Goal: Information Seeking & Learning: Learn about a topic

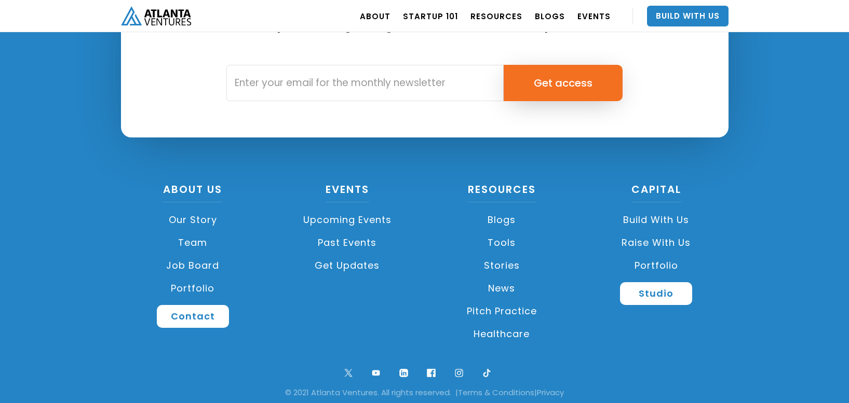
scroll to position [2491, 0]
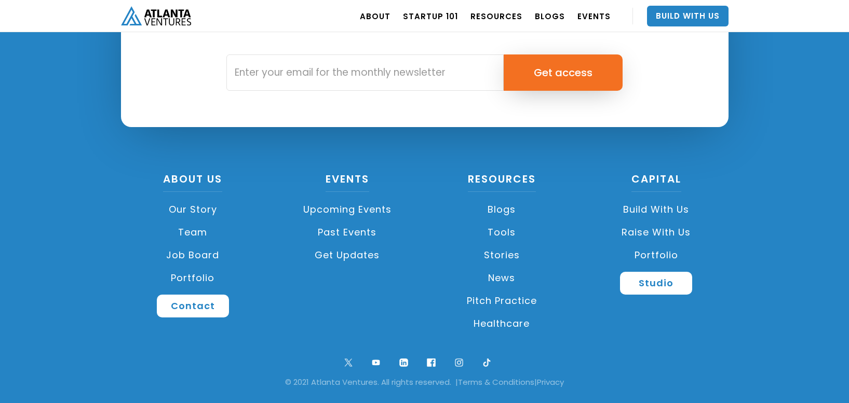
click at [664, 254] on link "Portfolio" at bounding box center [656, 255] width 144 height 23
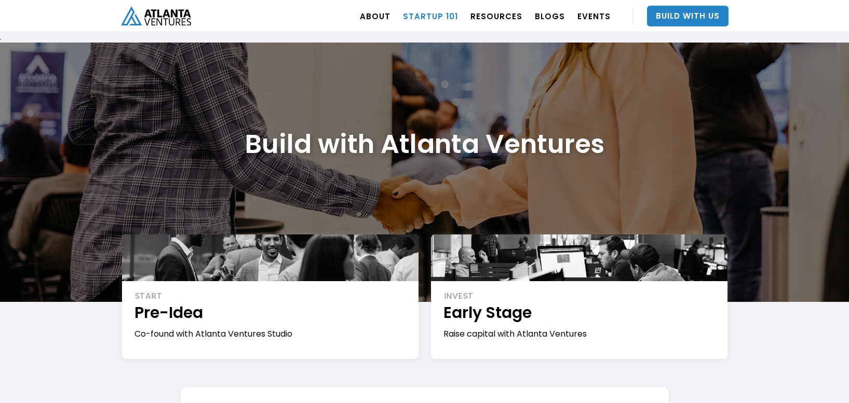
click at [446, 18] on link "Startup 101" at bounding box center [430, 16] width 55 height 29
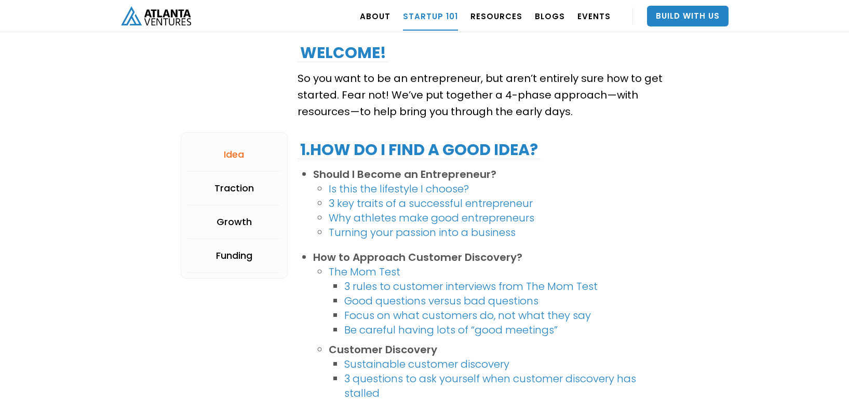
scroll to position [241, 0]
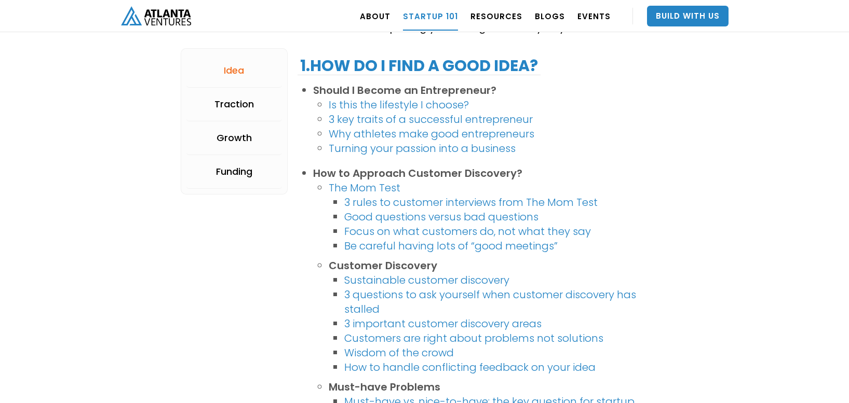
click at [395, 119] on link "3 key traits of a successful entrepreneur" at bounding box center [431, 119] width 204 height 15
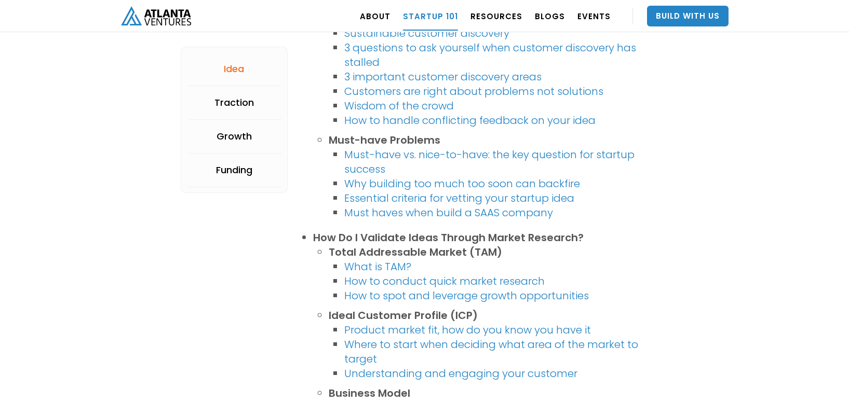
scroll to position [525, 0]
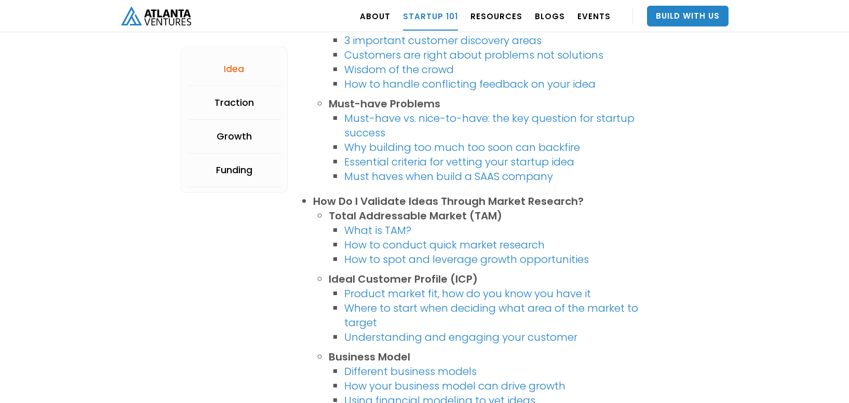
click at [369, 227] on link "What is TAM?" at bounding box center [377, 230] width 67 height 15
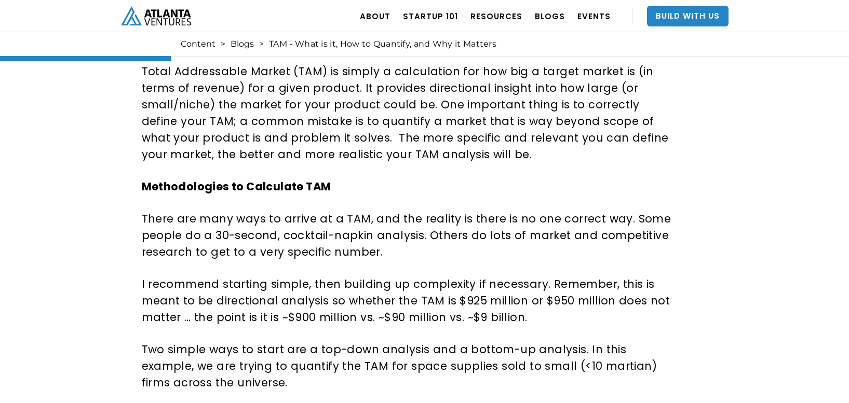
scroll to position [560, 0]
